Goal: Task Accomplishment & Management: Manage account settings

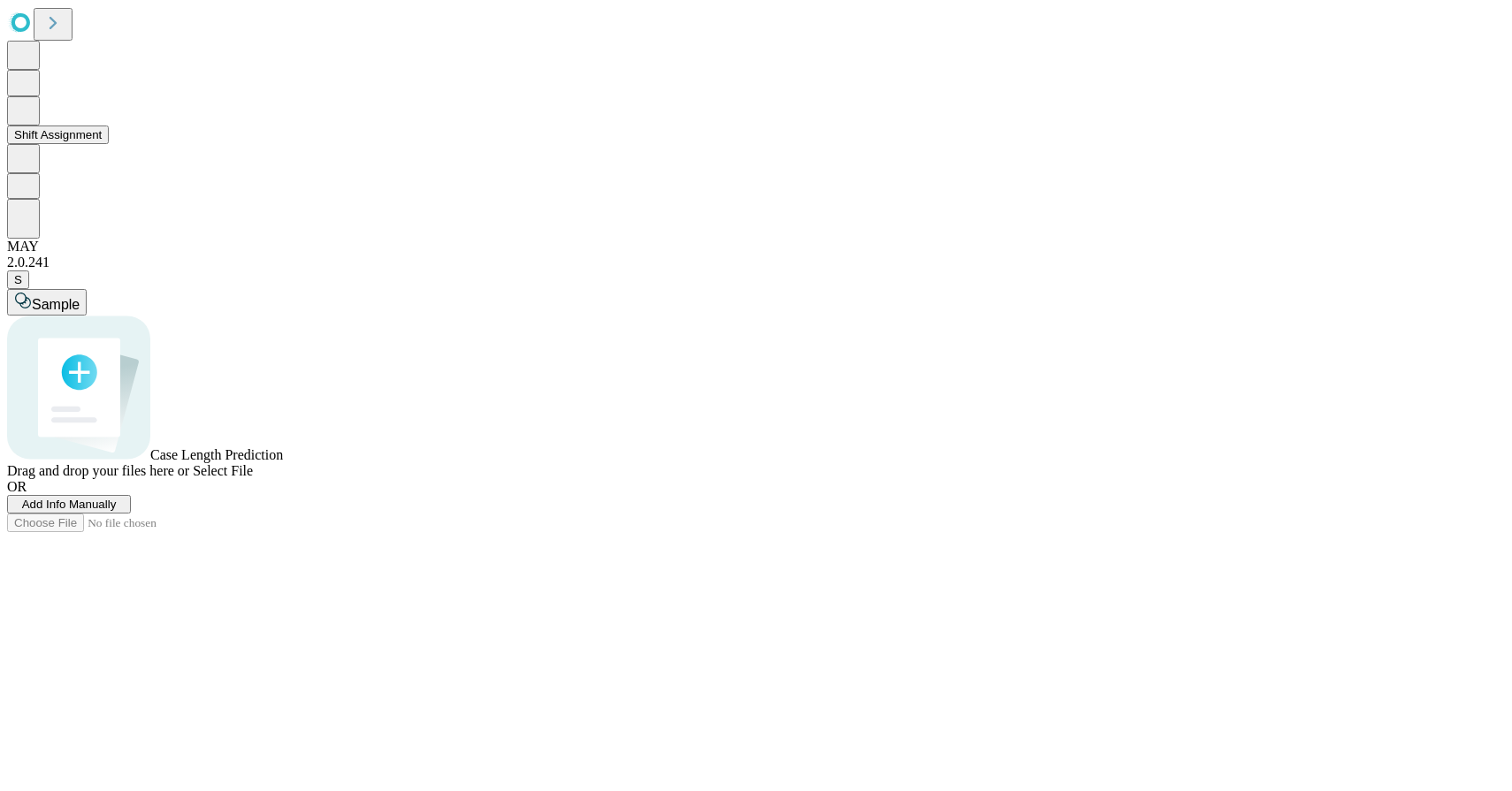
click at [108, 144] on button "Shift Assignment" at bounding box center [58, 135] width 102 height 19
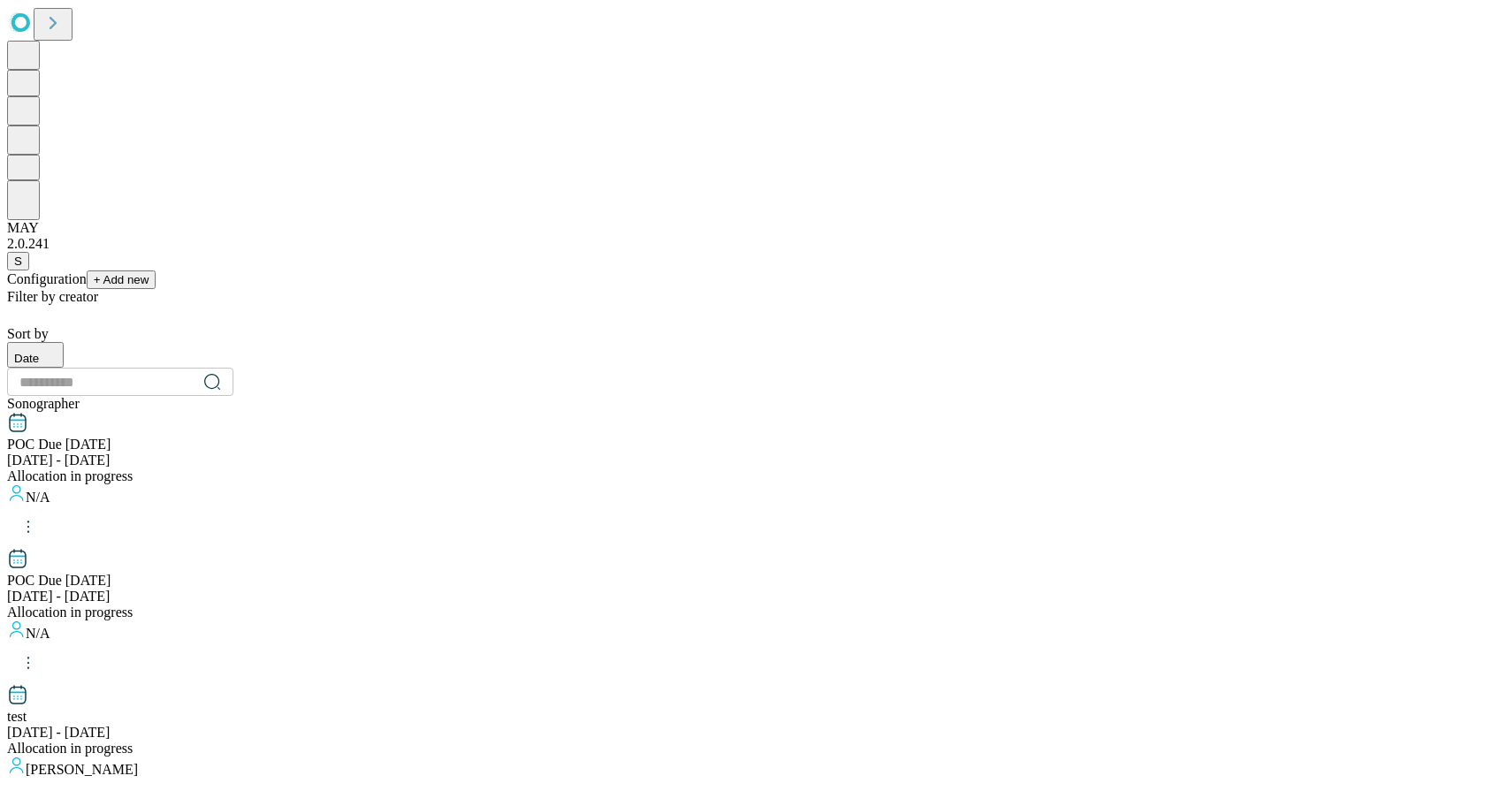
scroll to position [1750, 0]
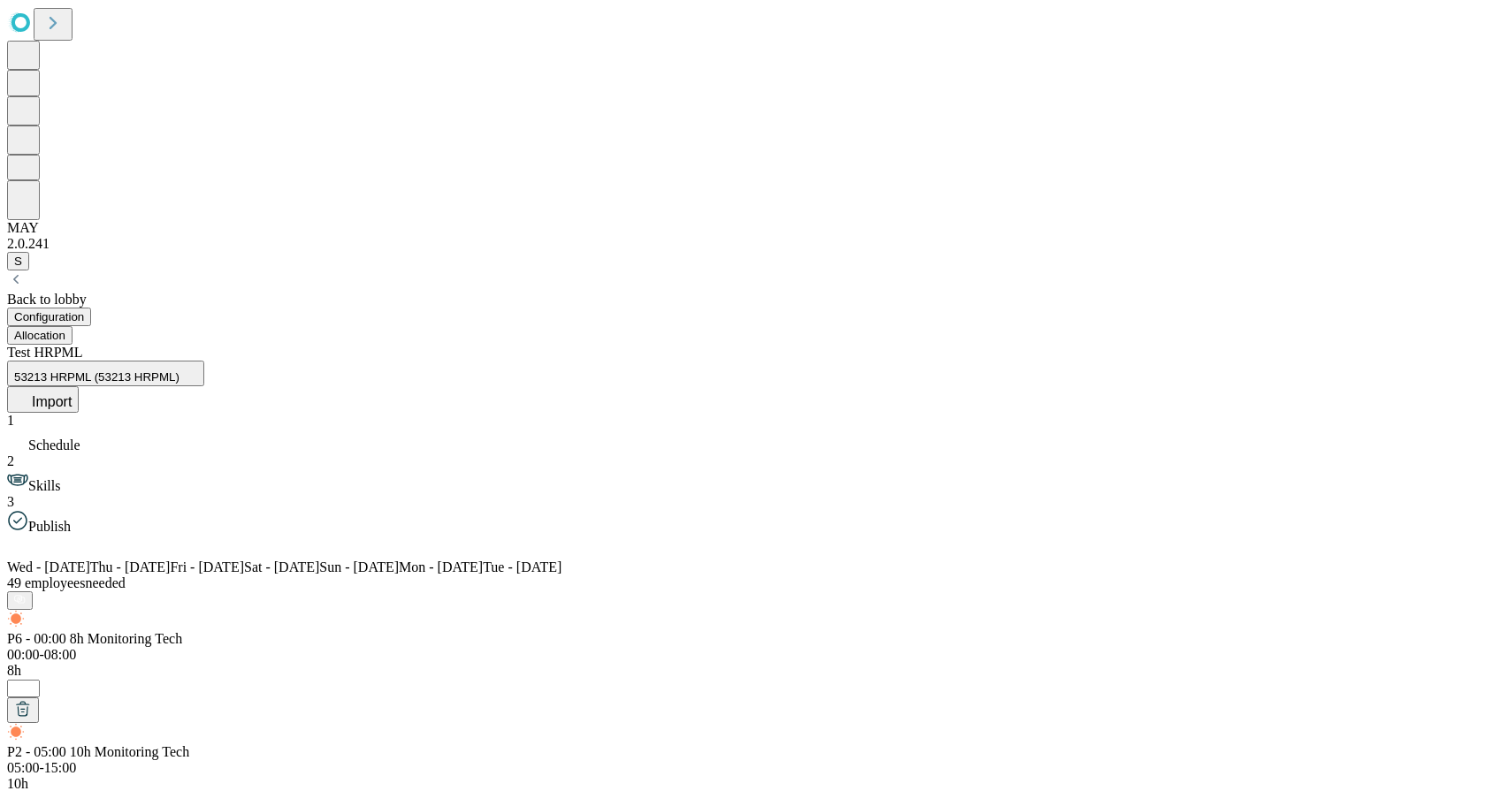
click at [72, 326] on button "Allocation" at bounding box center [40, 335] width 65 height 19
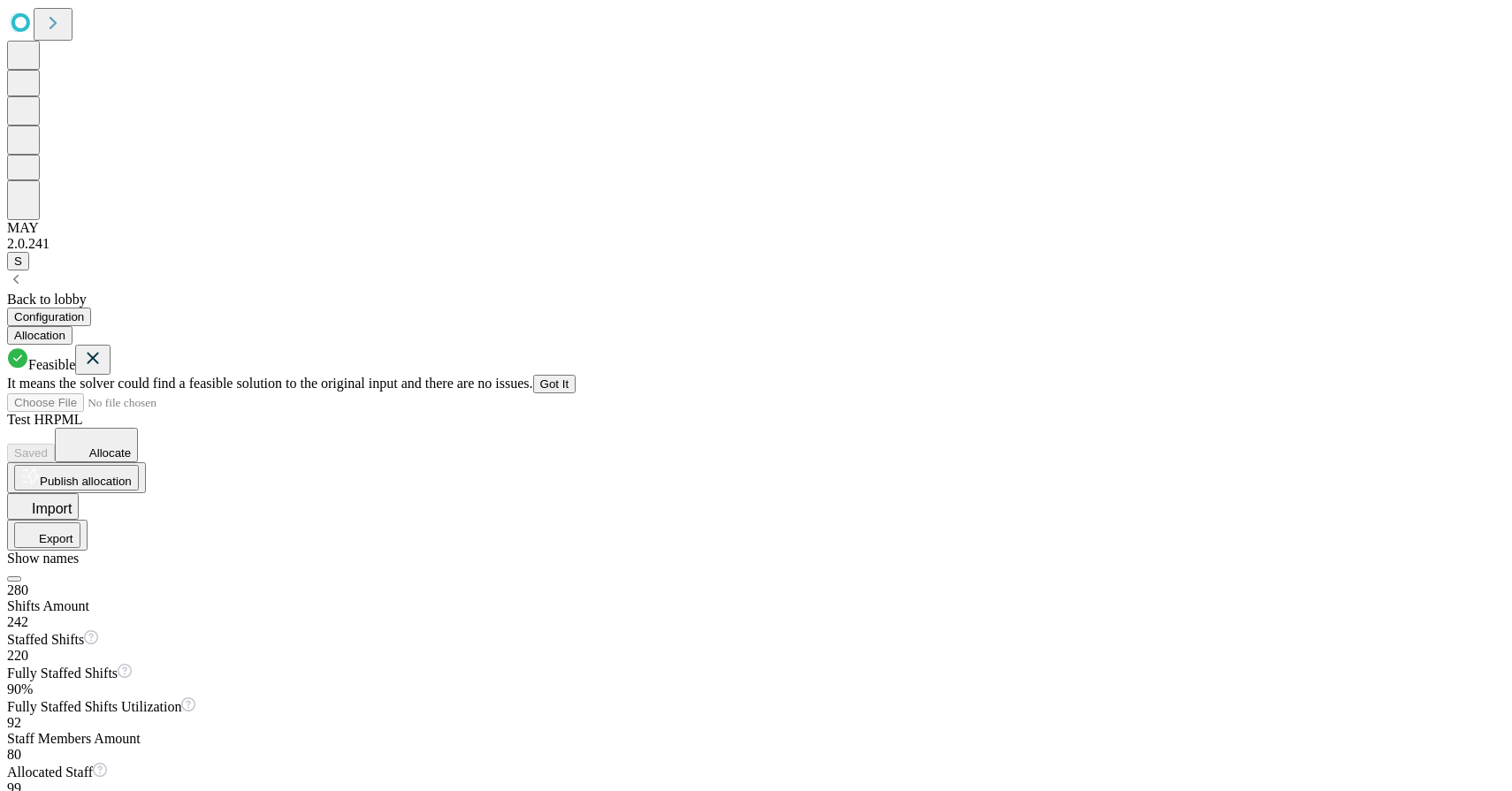
click at [89, 431] on icon at bounding box center [76, 443] width 27 height 26
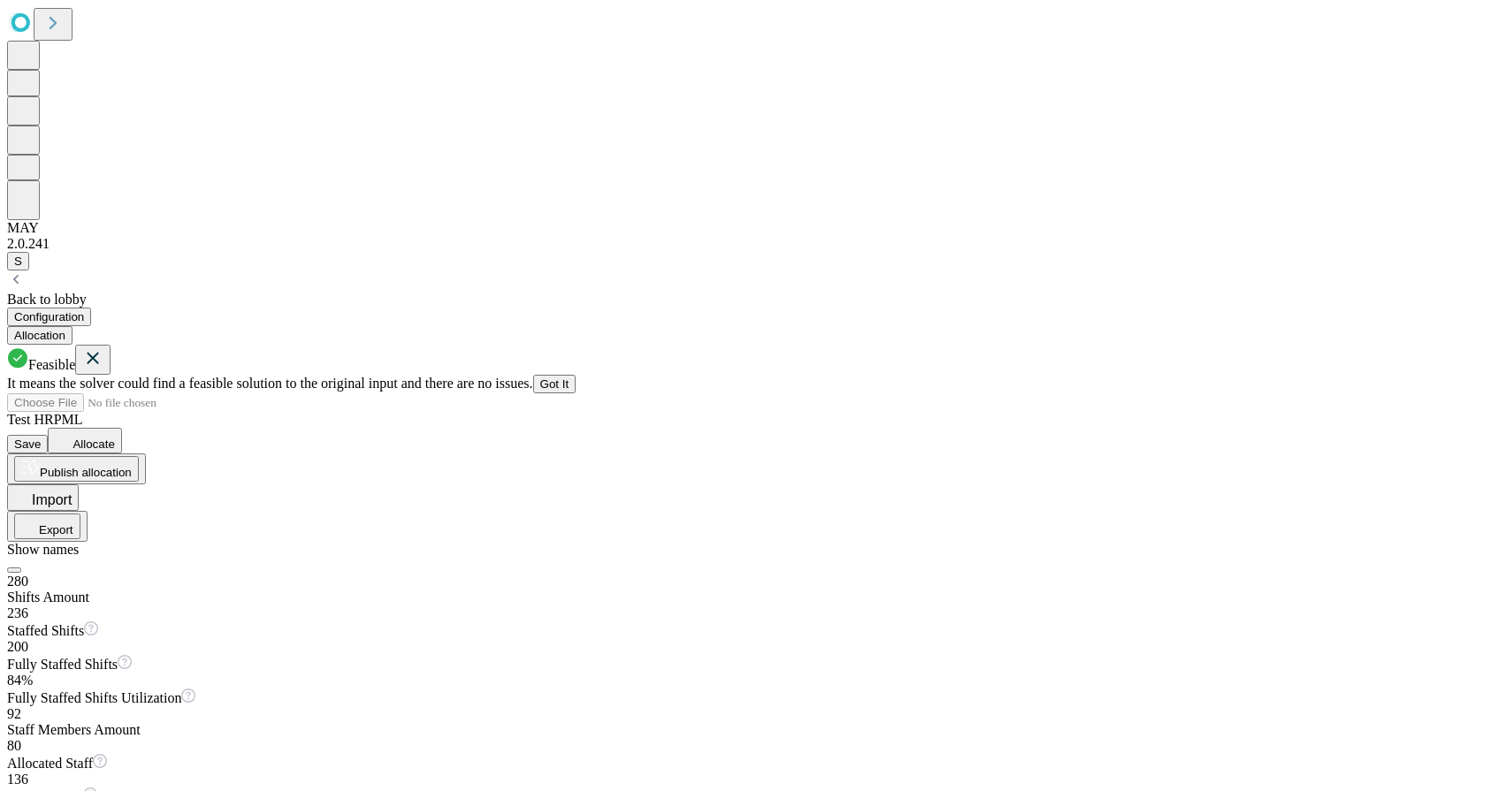
click at [104, 348] on icon at bounding box center [93, 358] width 22 height 22
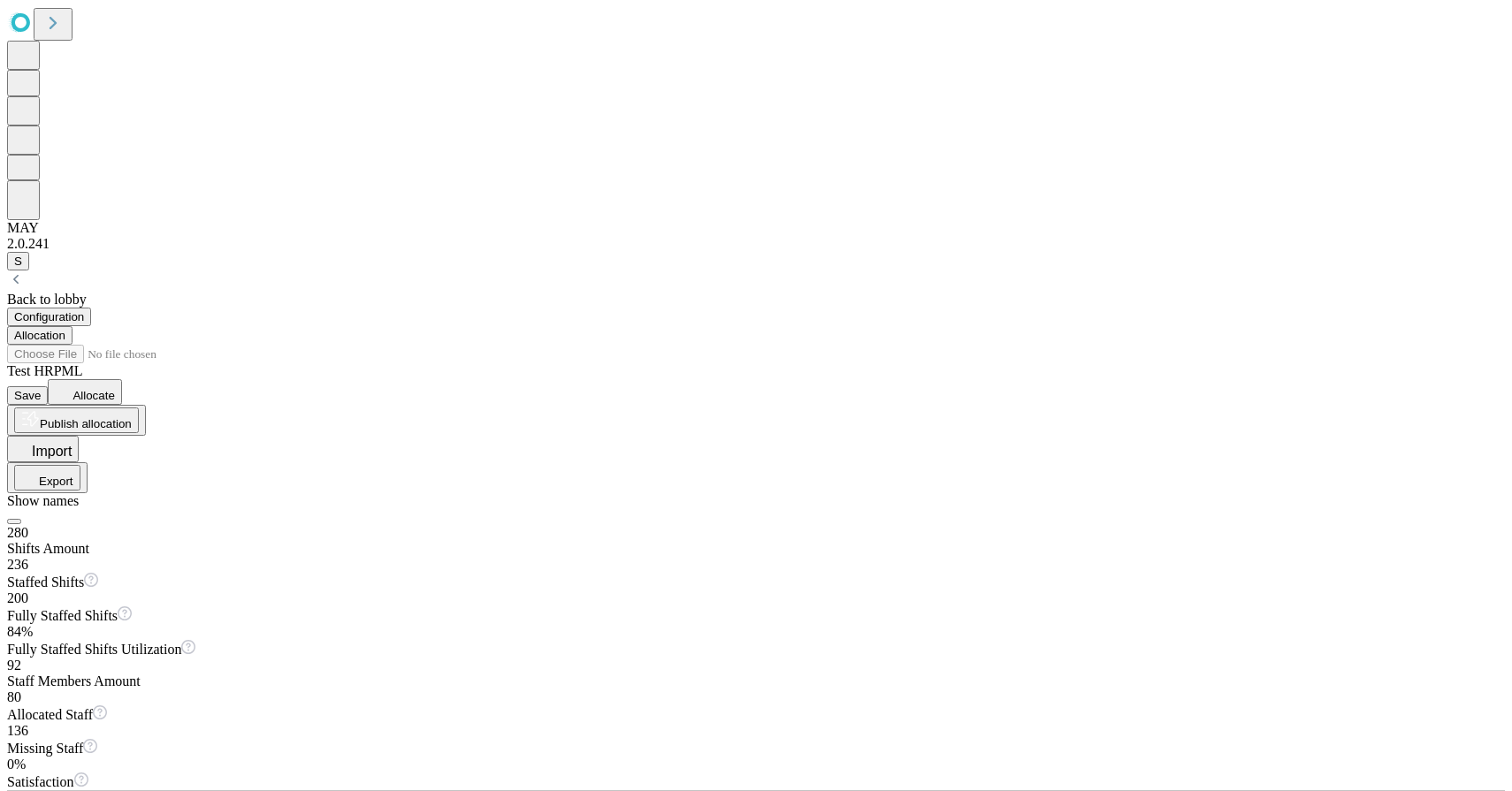
scroll to position [1261, 0]
click at [41, 389] on span "Save" at bounding box center [27, 396] width 26 height 14
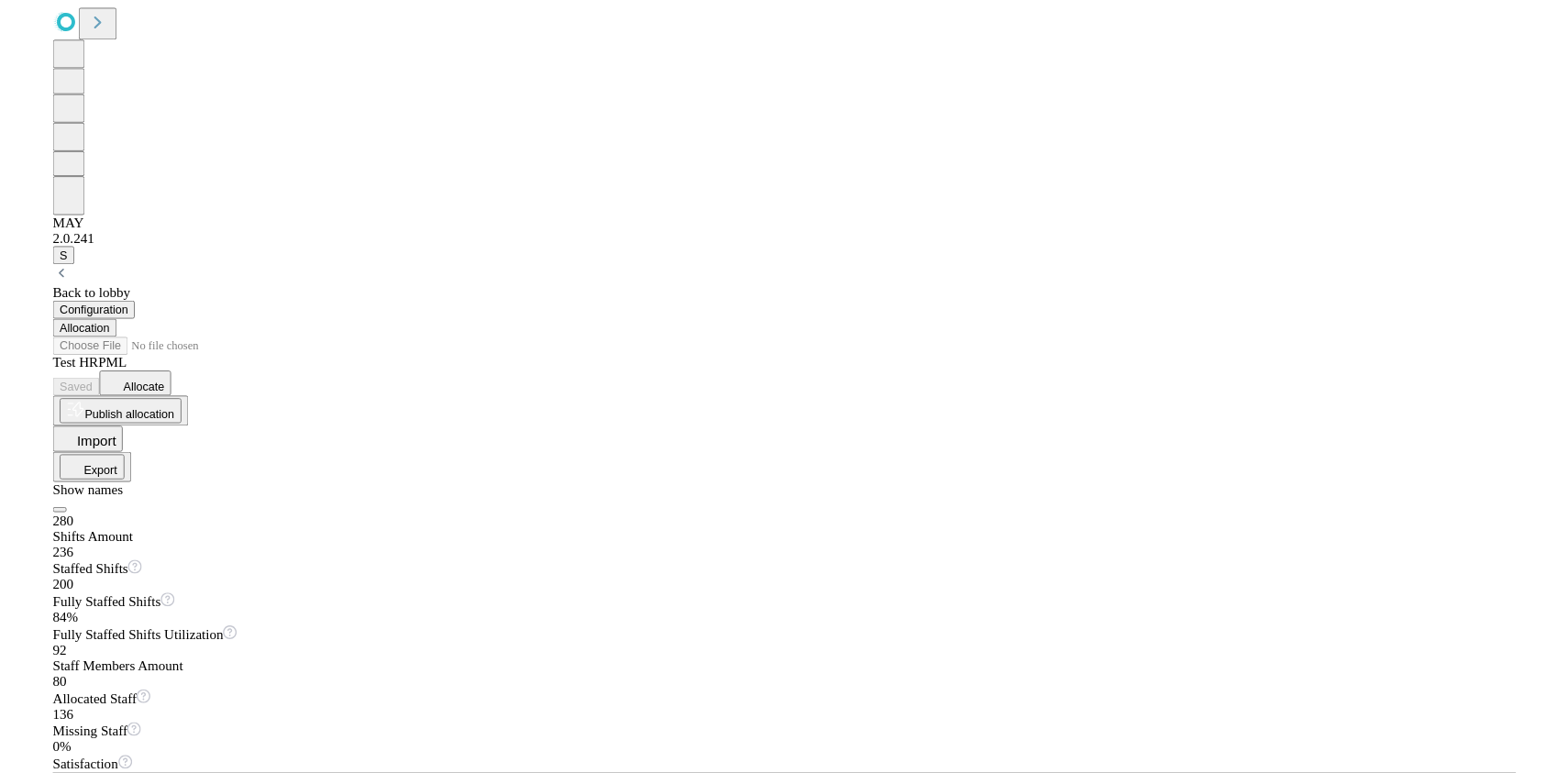
scroll to position [0, 0]
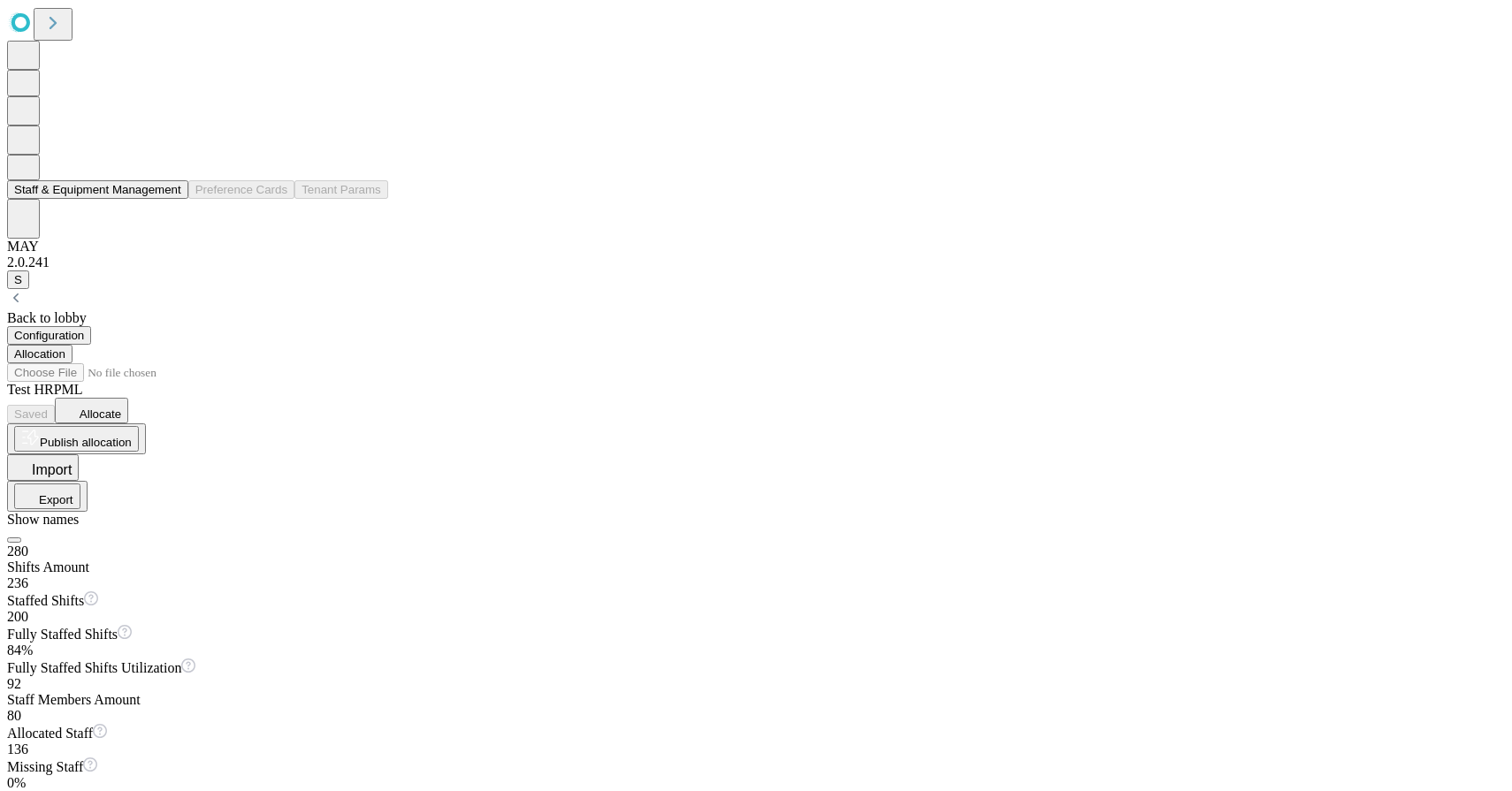
click at [109, 199] on button "Staff & Equipment Management" at bounding box center [97, 190] width 181 height 19
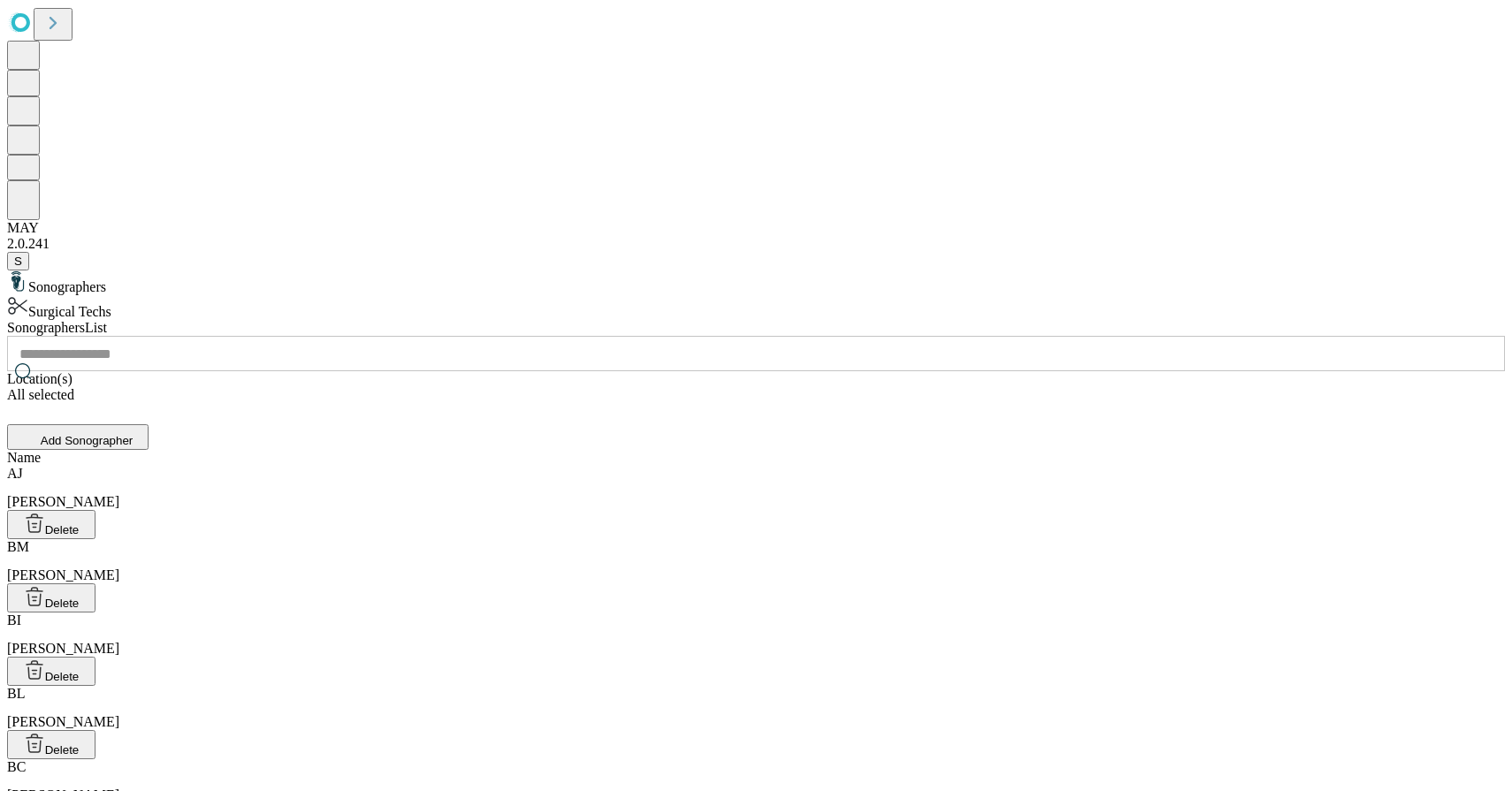
click at [247, 295] on div "Surgical Techs" at bounding box center [756, 307] width 1498 height 24
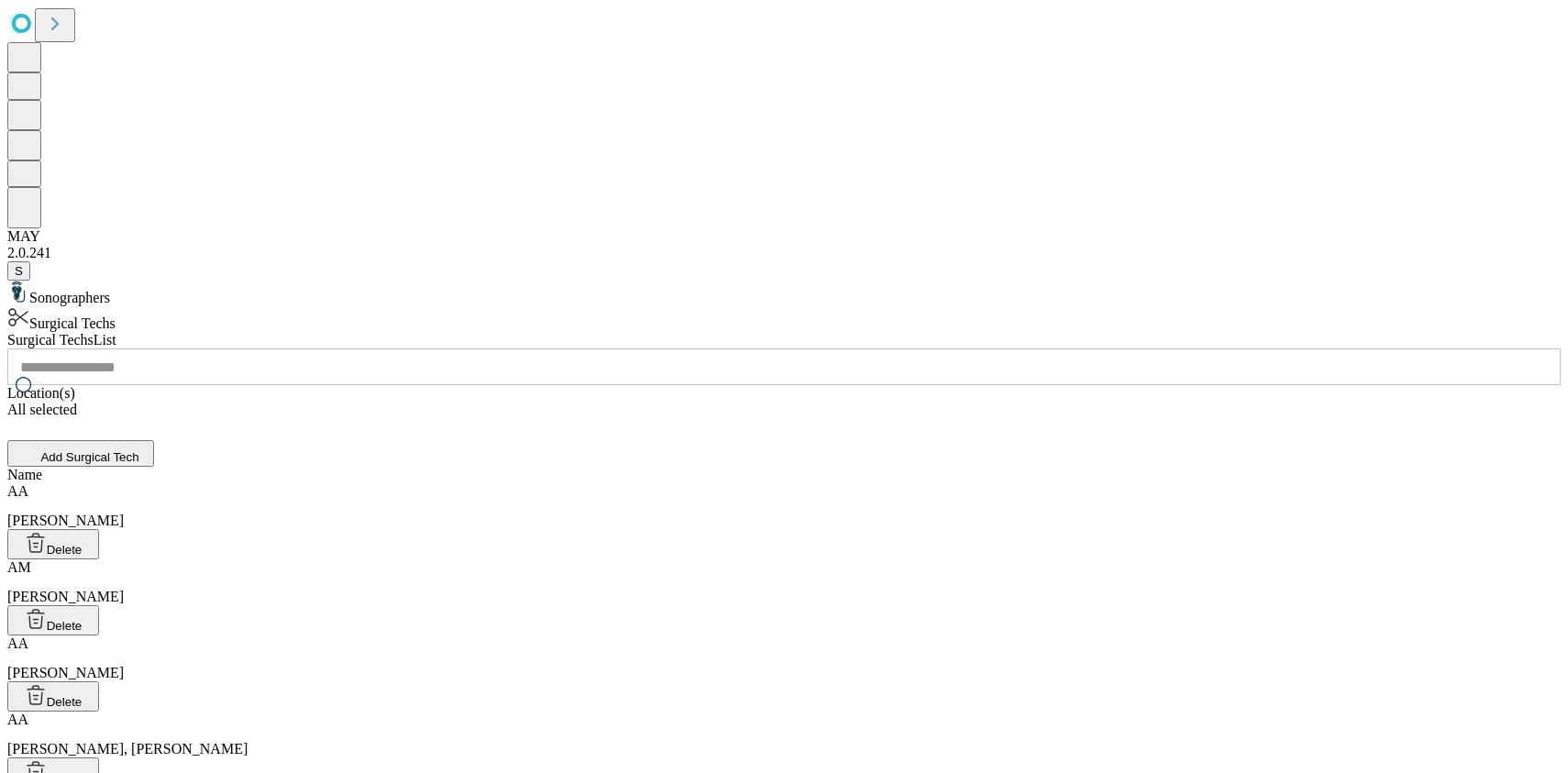
click at [668, 483] on div "[PERSON_NAME]" at bounding box center [784, 505] width 1553 height 46
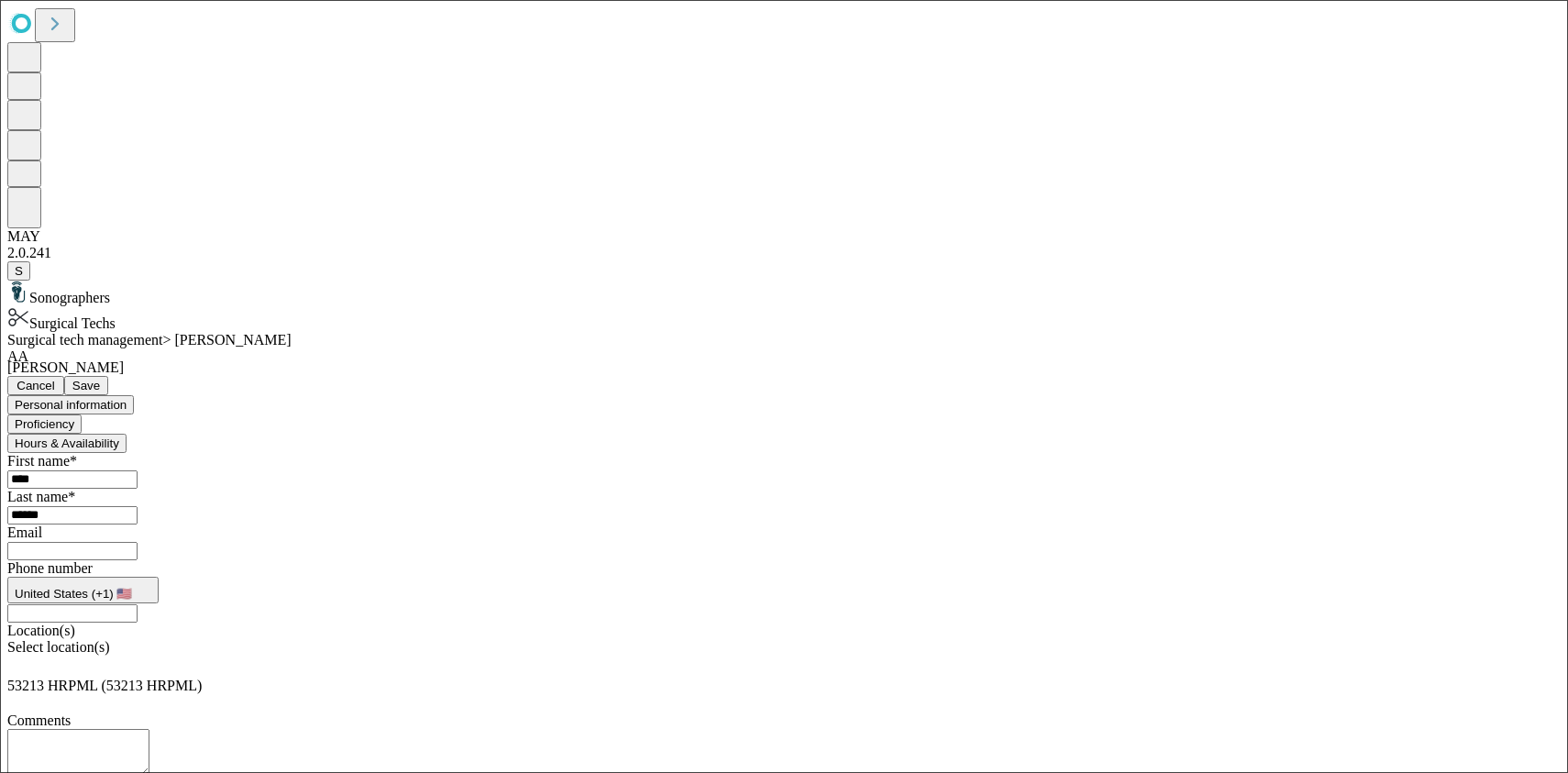
scroll to position [33, 0]
click at [825, 639] on div "Select location(s)" at bounding box center [784, 658] width 1553 height 38
click at [669, 415] on div "Proficiency" at bounding box center [784, 424] width 1553 height 20
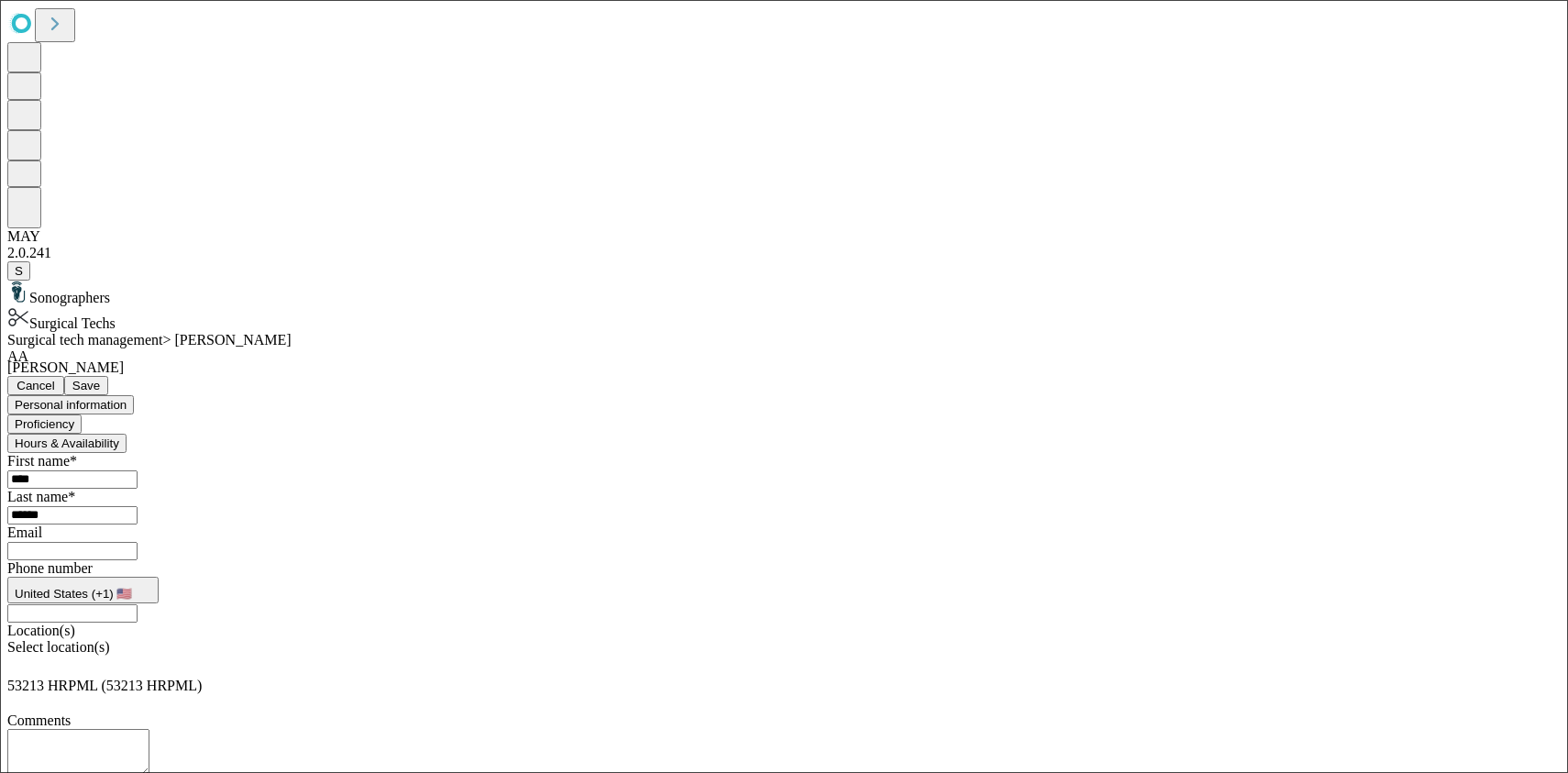
click at [81, 415] on button "Proficiency" at bounding box center [44, 424] width 74 height 20
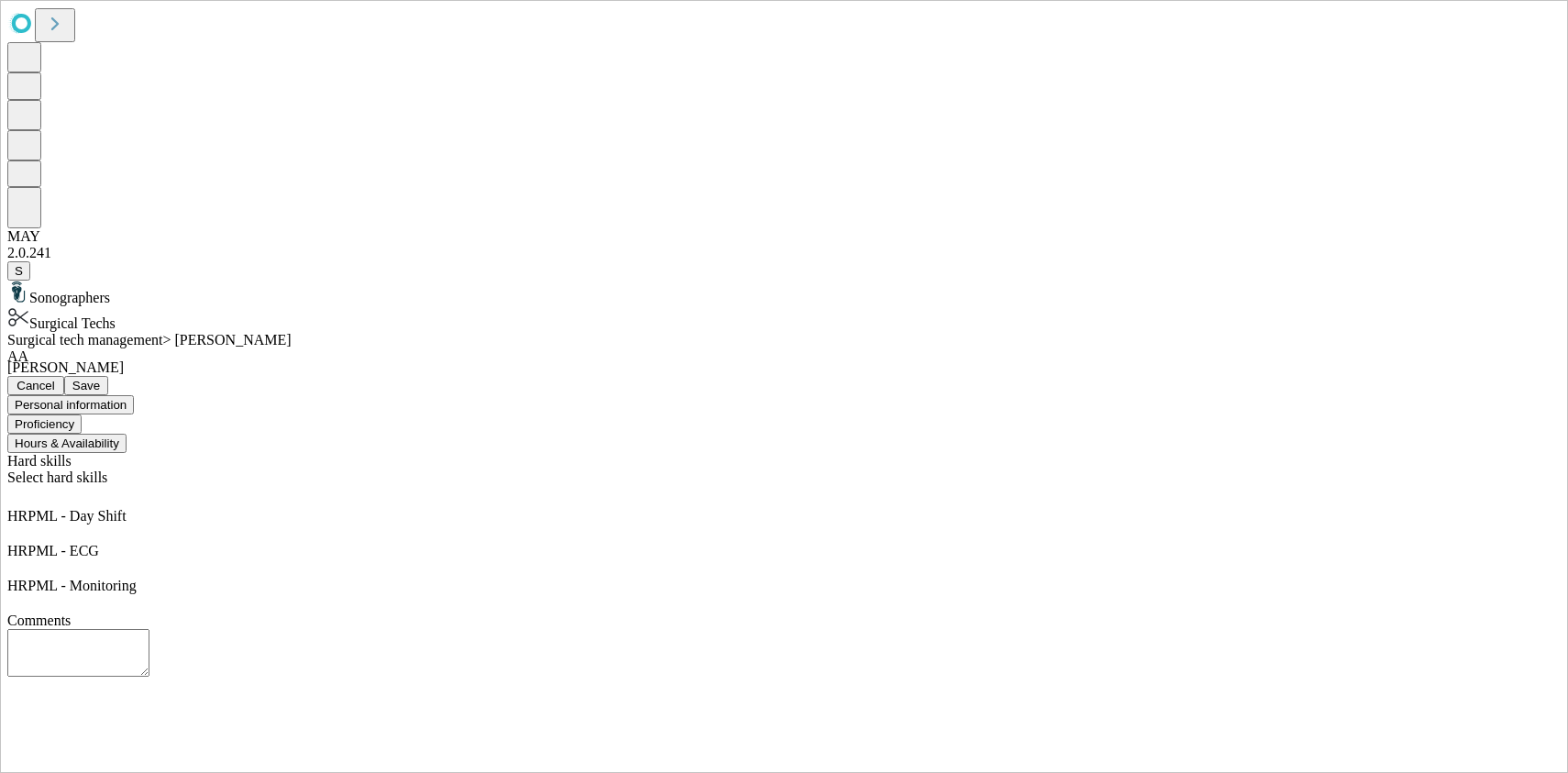
click at [126, 433] on button "Hours & Availability" at bounding box center [66, 443] width 119 height 20
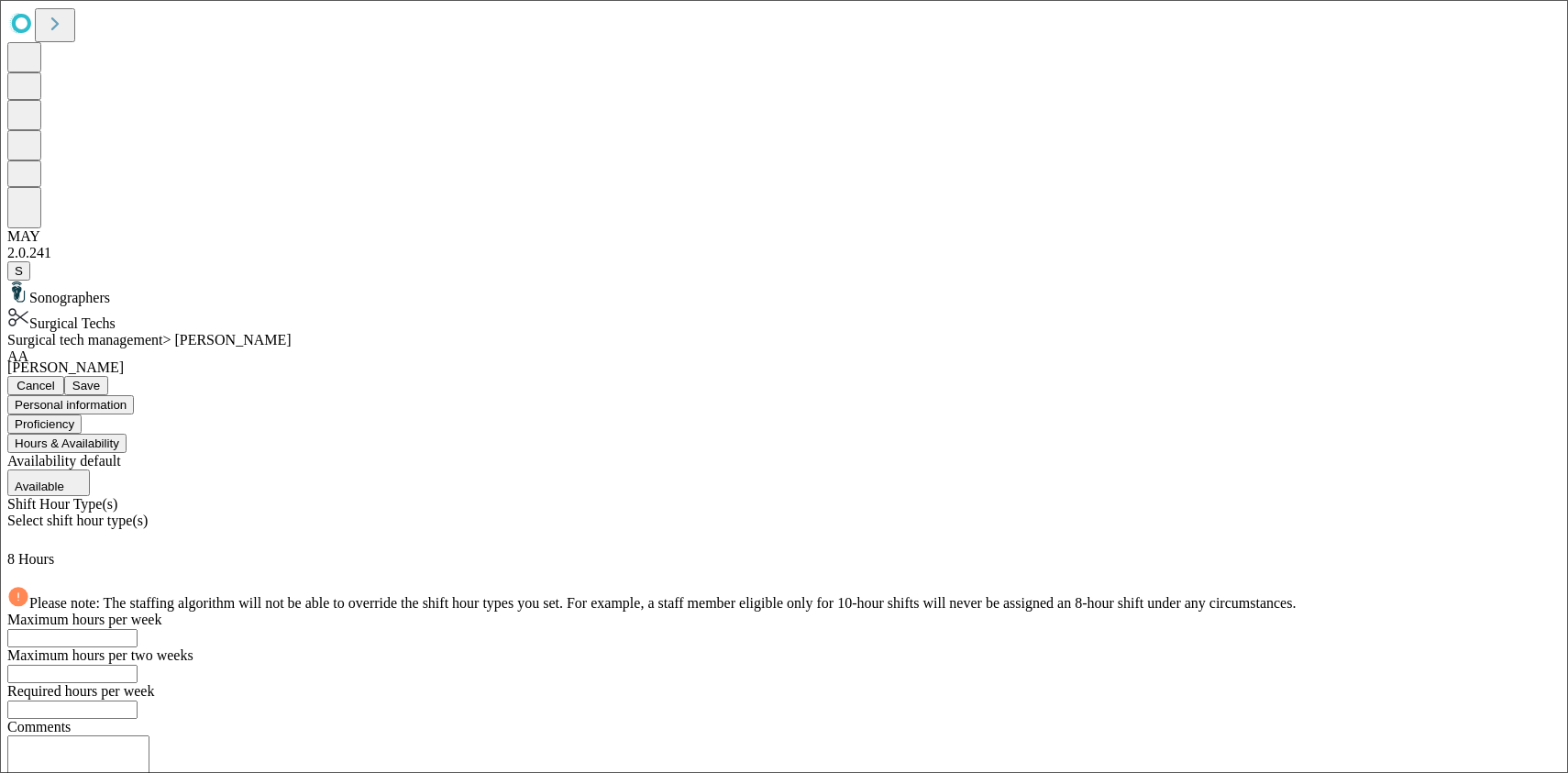
click at [138, 629] on input "**" at bounding box center [72, 638] width 130 height 19
click at [963, 611] on div "Maximum hours per week ** ​" at bounding box center [784, 629] width 1553 height 36
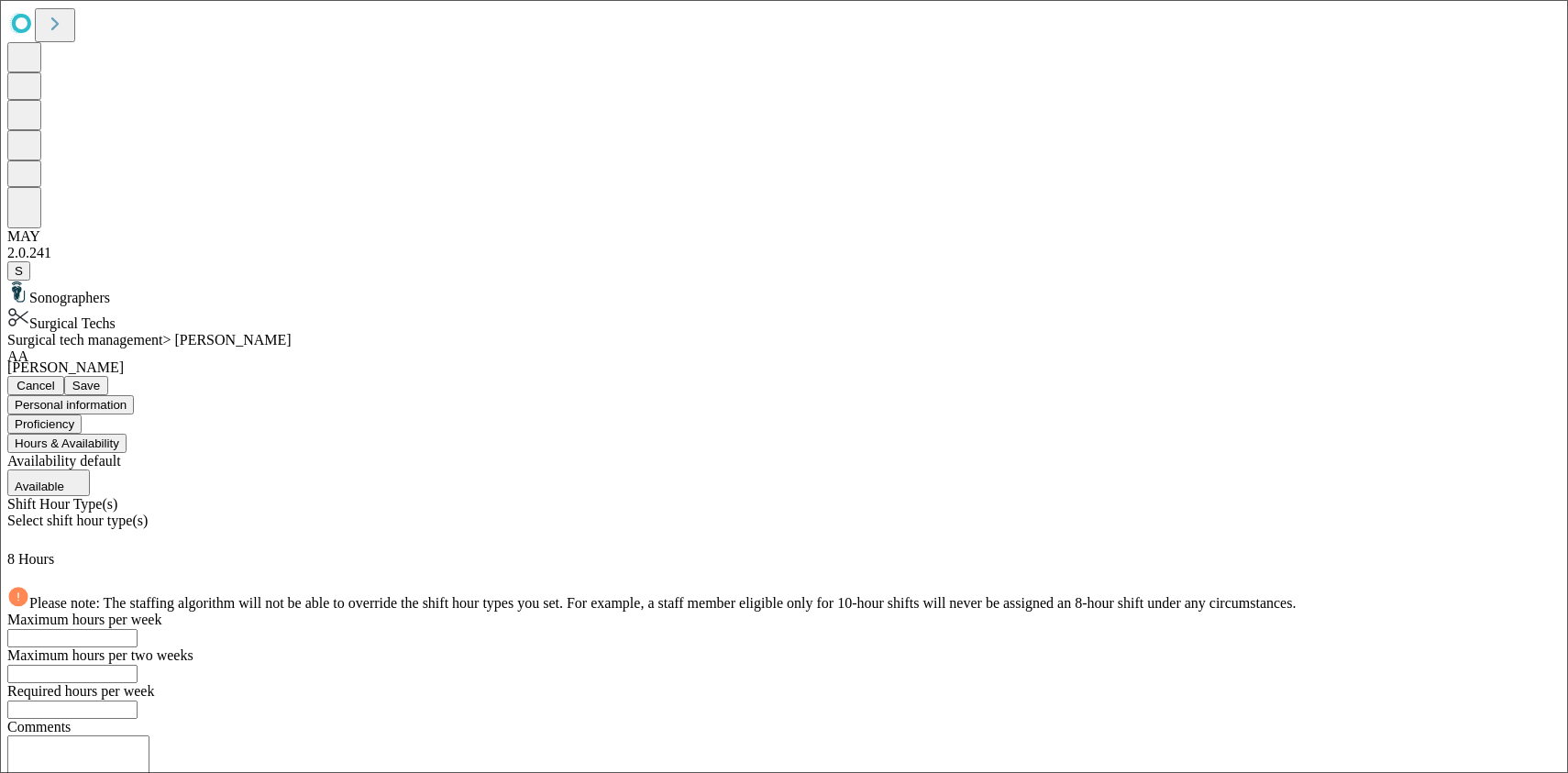
click at [55, 378] on span "Cancel" at bounding box center [36, 385] width 38 height 14
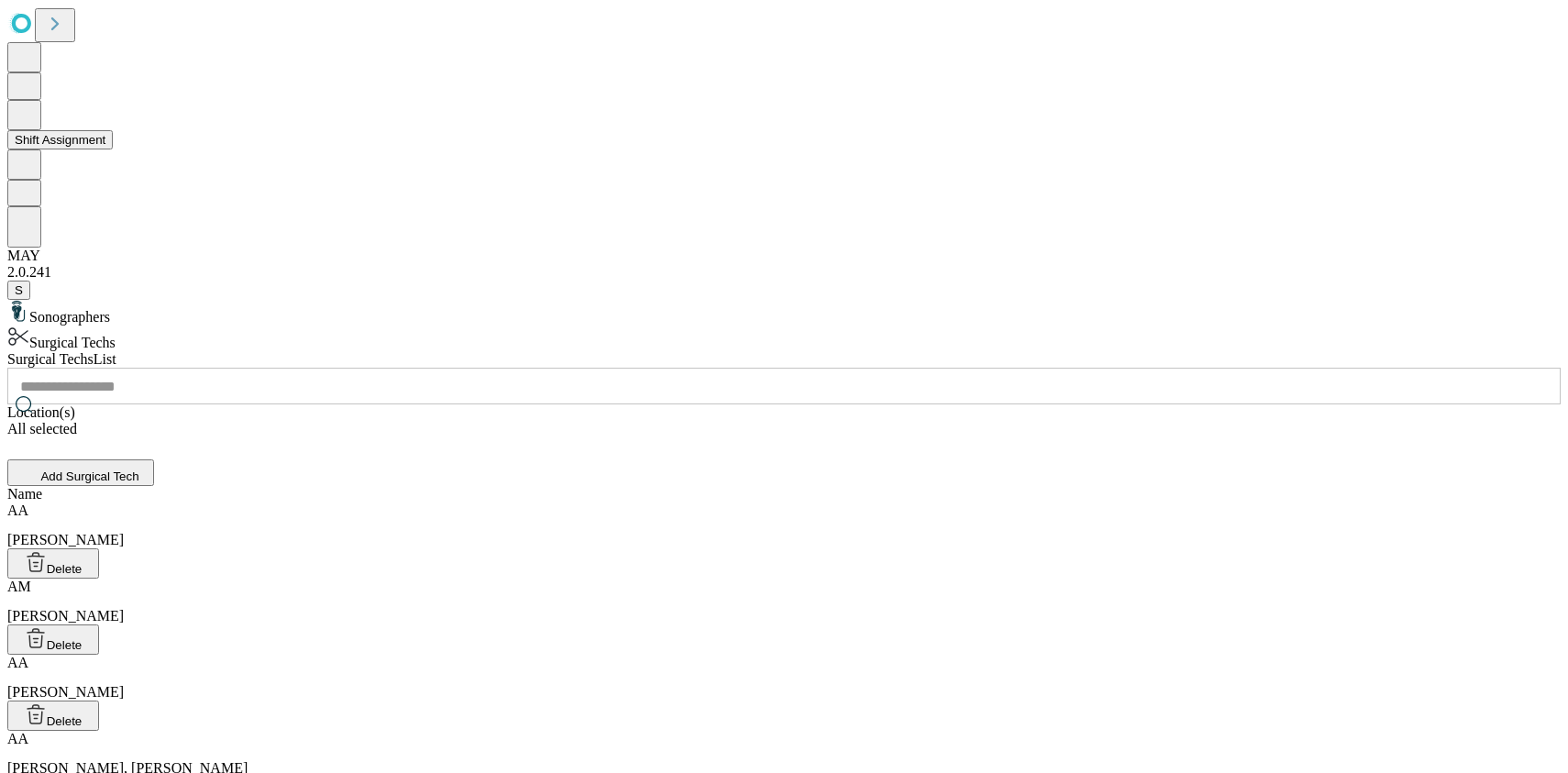
click at [112, 150] on button "Shift Assignment" at bounding box center [60, 139] width 106 height 20
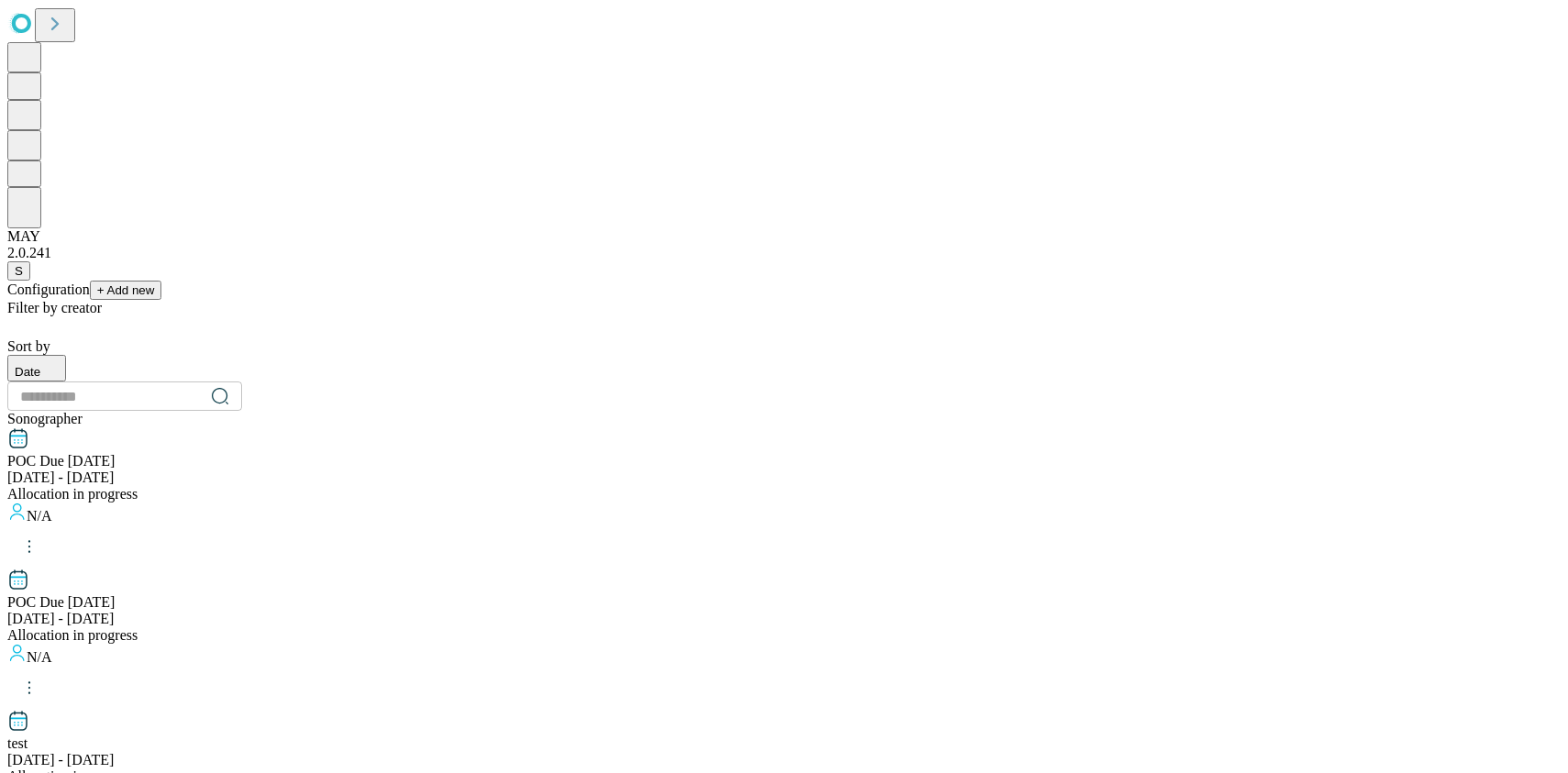
scroll to position [1861, 0]
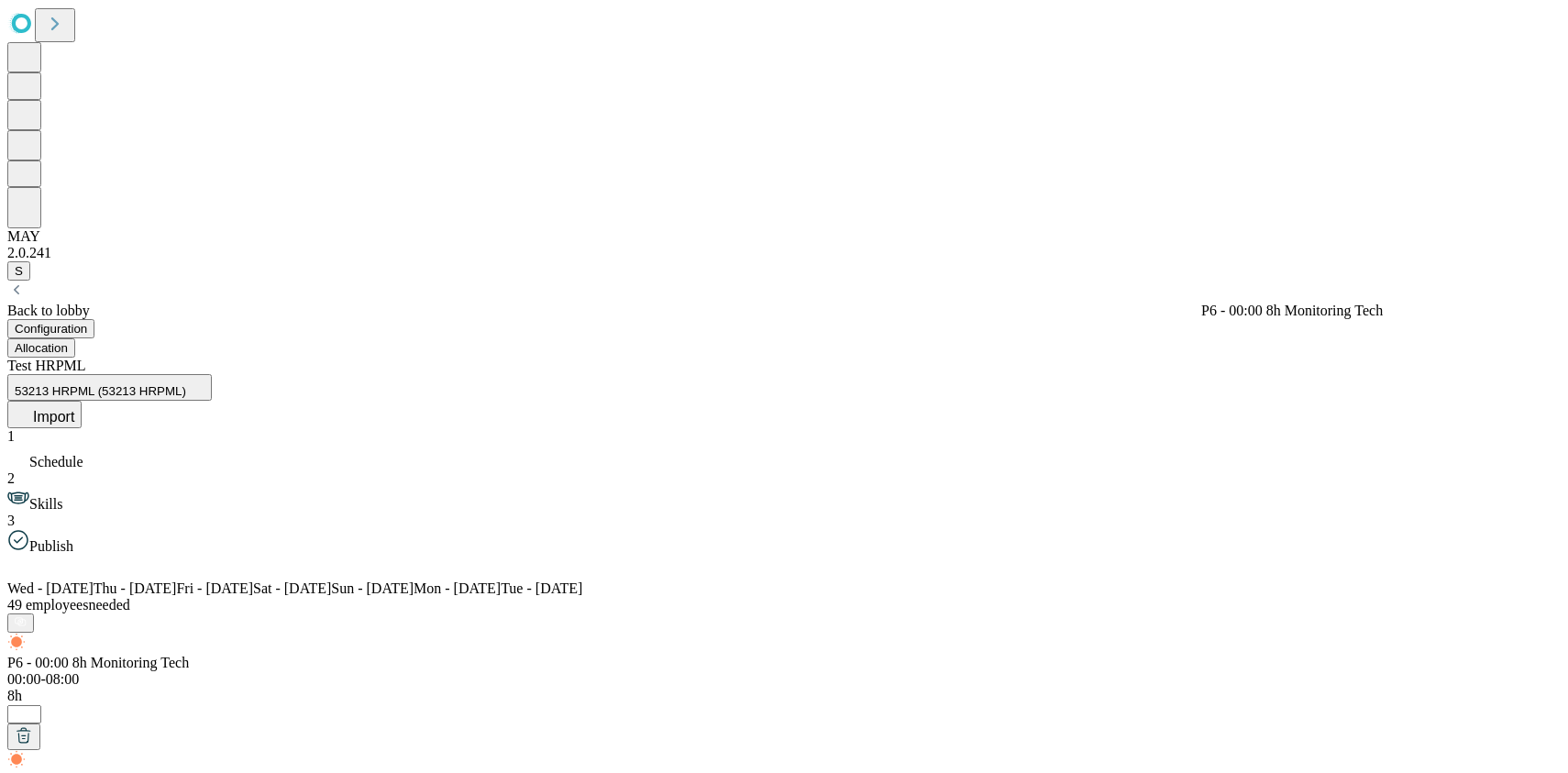
click at [63, 496] on span "Skills" at bounding box center [45, 503] width 33 height 16
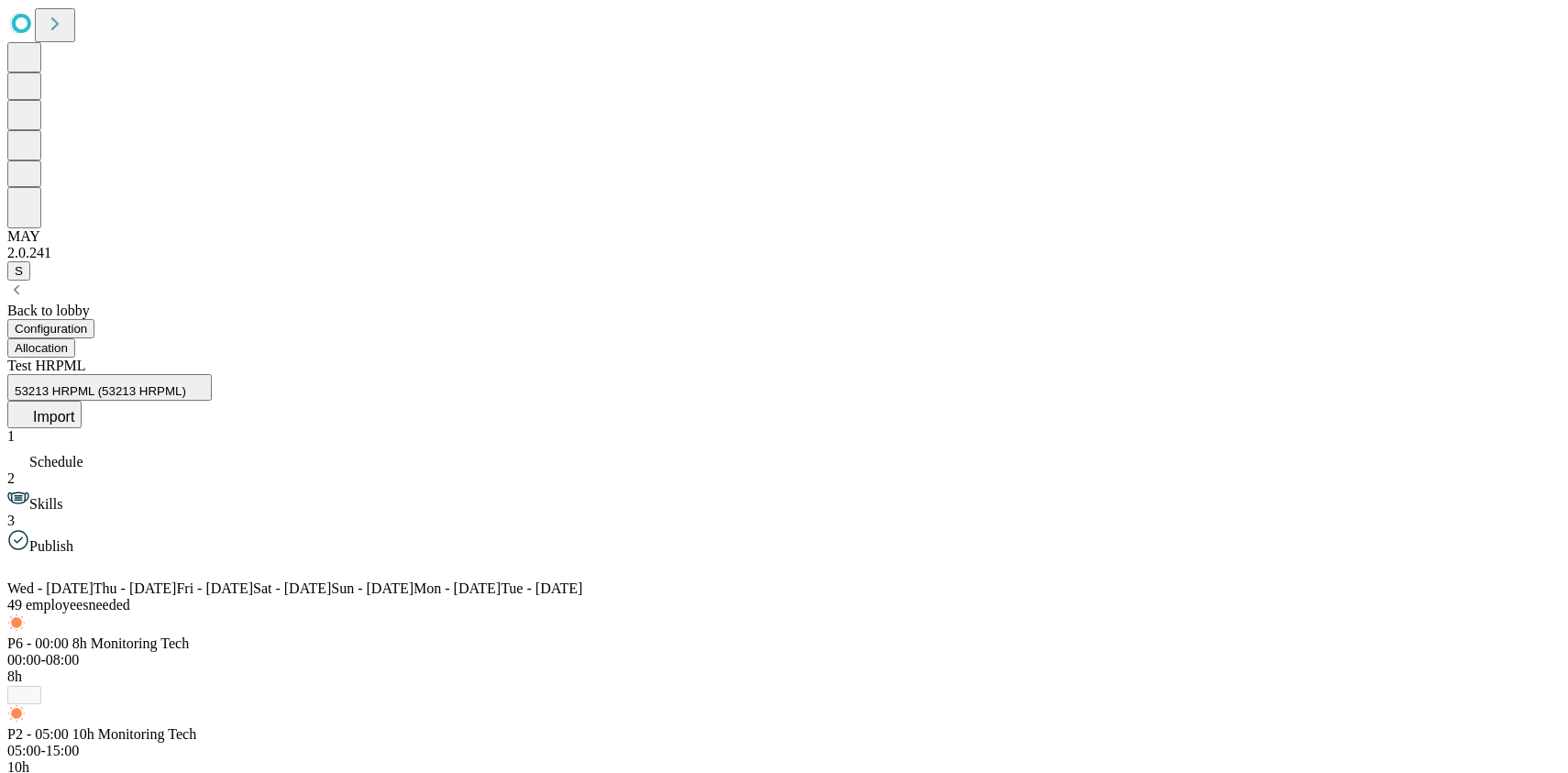
click at [397, 635] on div "P6 - 00:00 8h Monitoring Tech 00:00-08:00 8h *" at bounding box center [784, 669] width 1553 height 68
click at [75, 338] on button "Allocation" at bounding box center [41, 347] width 67 height 20
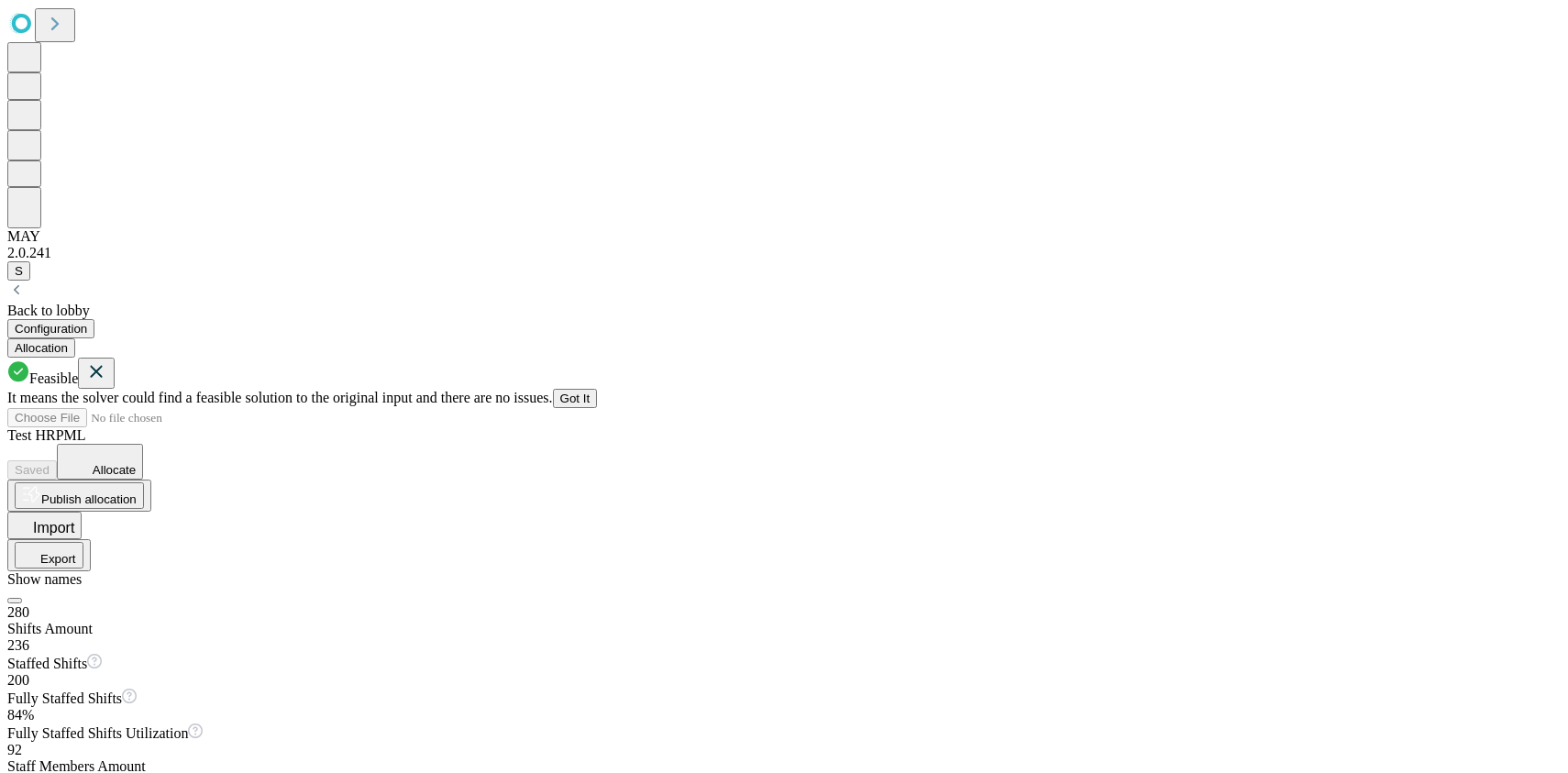
click at [597, 388] on button "Got It" at bounding box center [575, 398] width 45 height 20
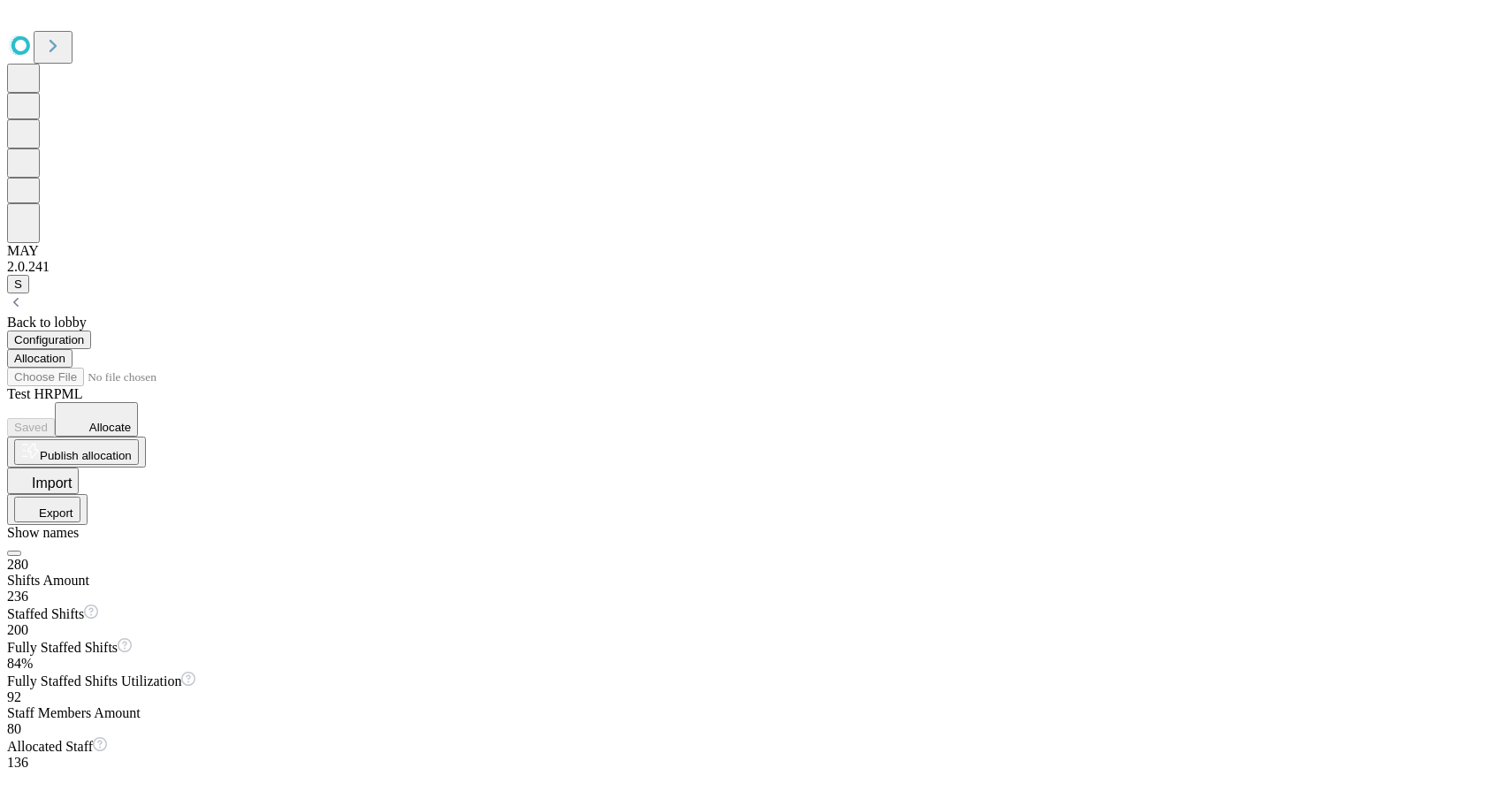
scroll to position [1189, 0]
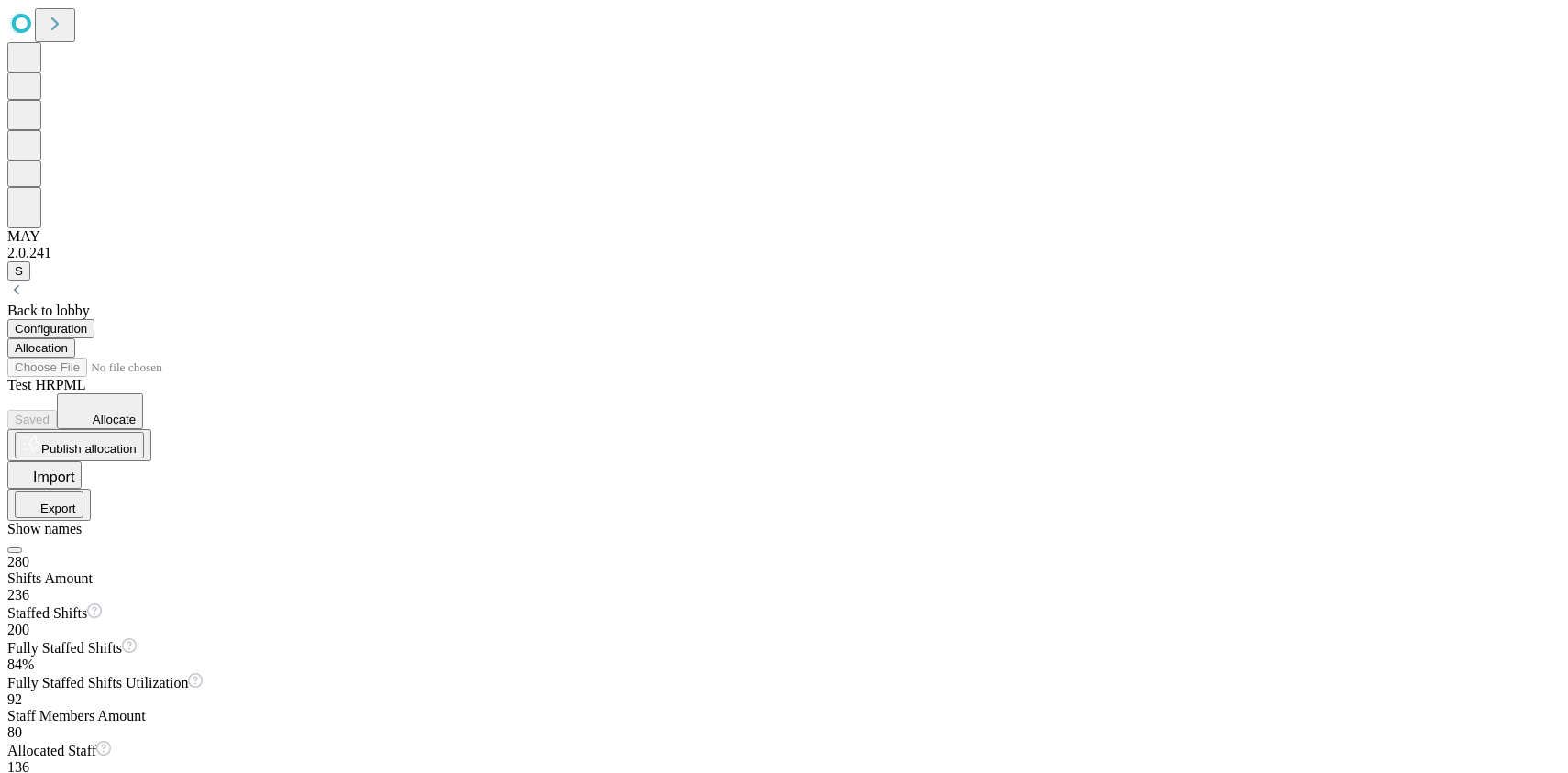
click at [83, 491] on button "Export" at bounding box center [49, 504] width 68 height 26
click at [84, 577] on span "For UKG" at bounding box center [54, 585] width 60 height 16
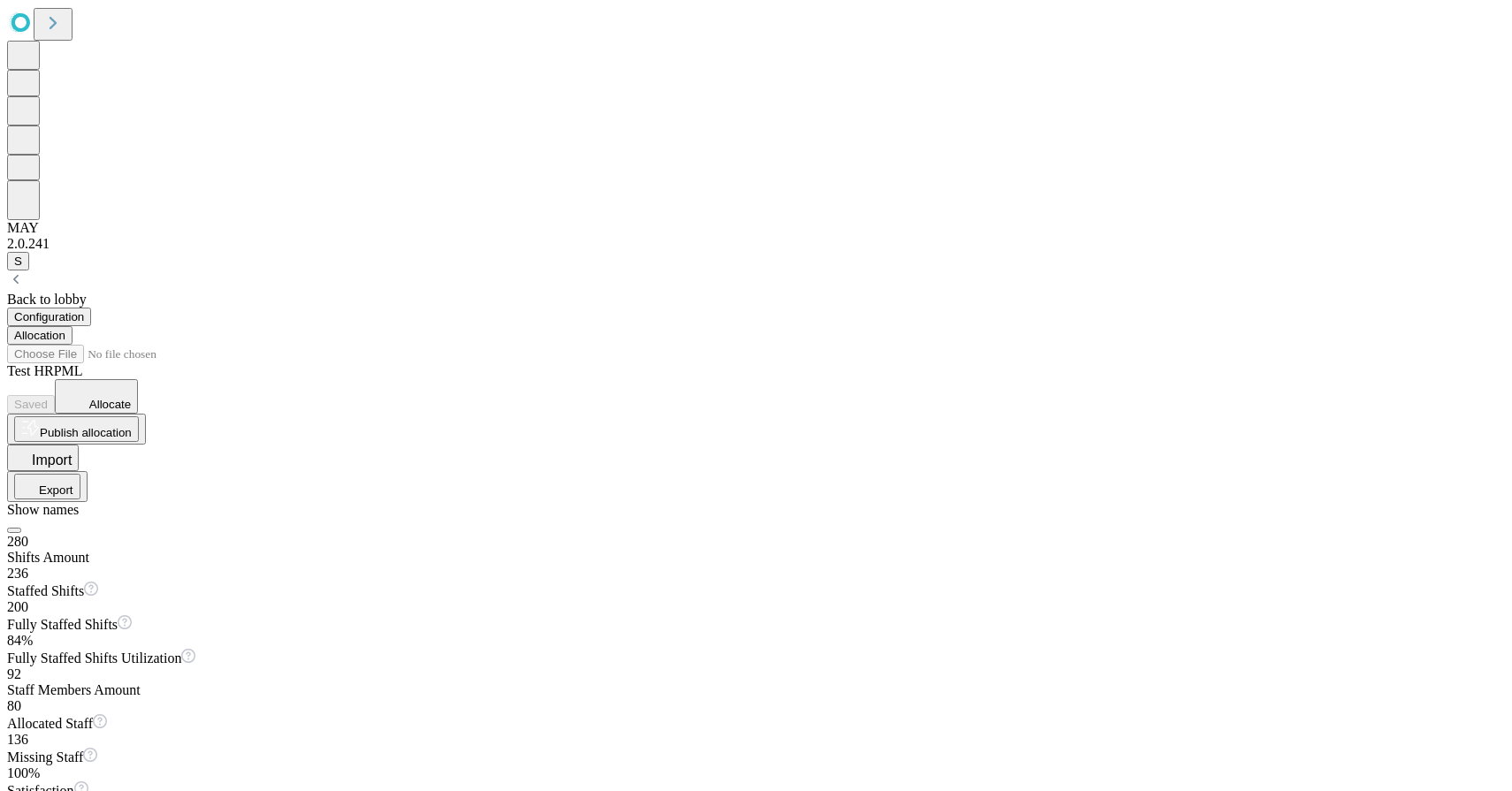
scroll to position [140, 0]
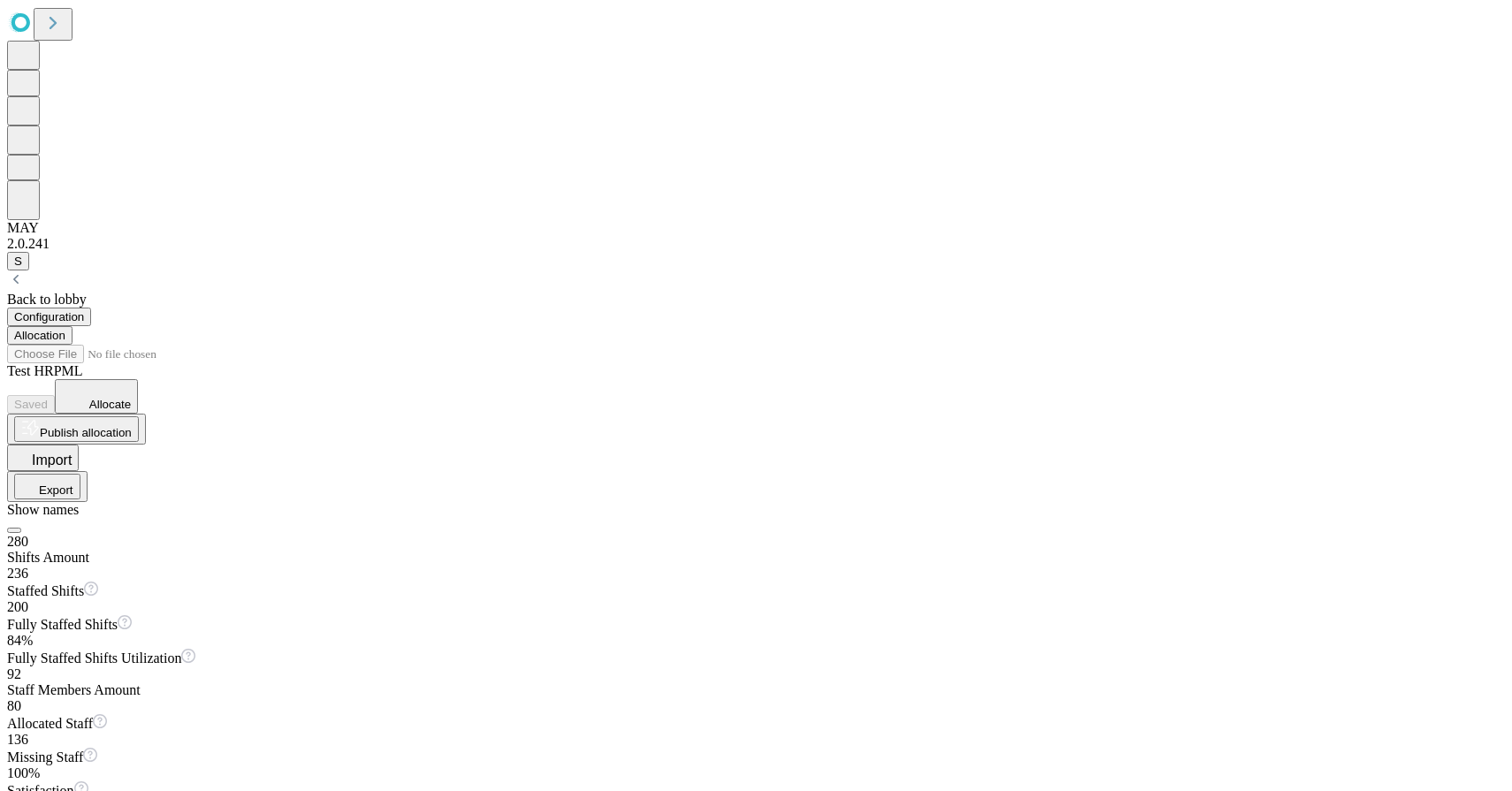
click at [130, 292] on div "Back to lobby" at bounding box center [756, 300] width 1498 height 16
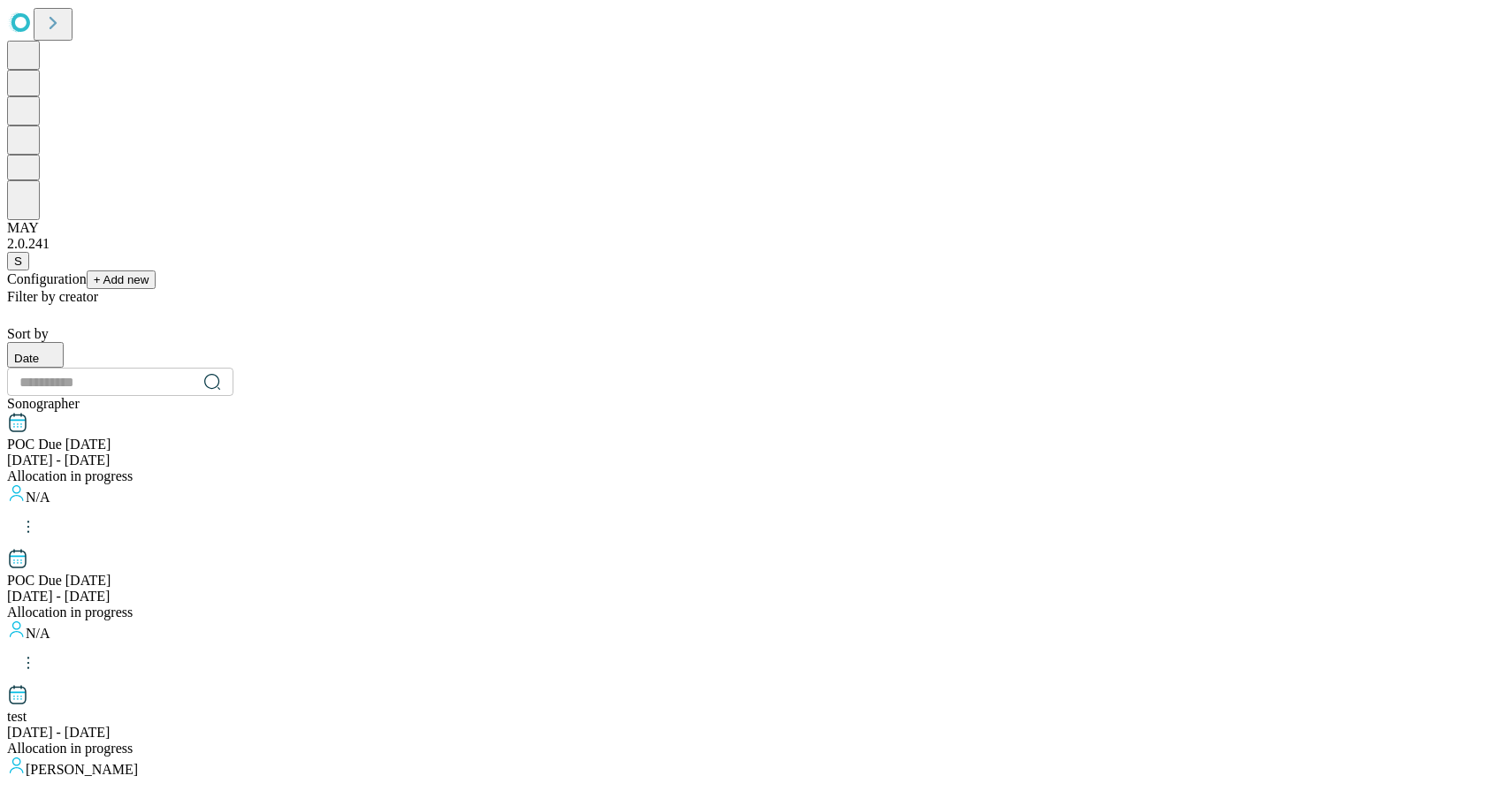
scroll to position [1750, 0]
